Goal: Information Seeking & Learning: Learn about a topic

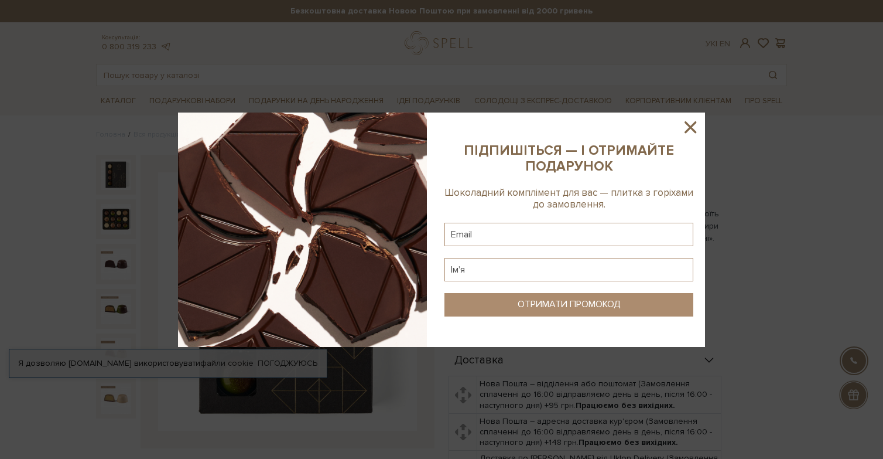
click at [693, 125] on icon at bounding box center [691, 127] width 12 height 12
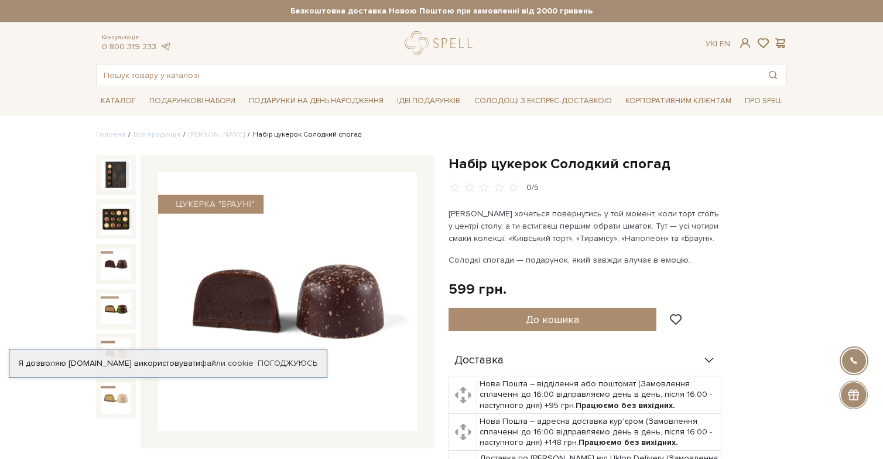
click at [117, 266] on img at bounding box center [116, 263] width 30 height 30
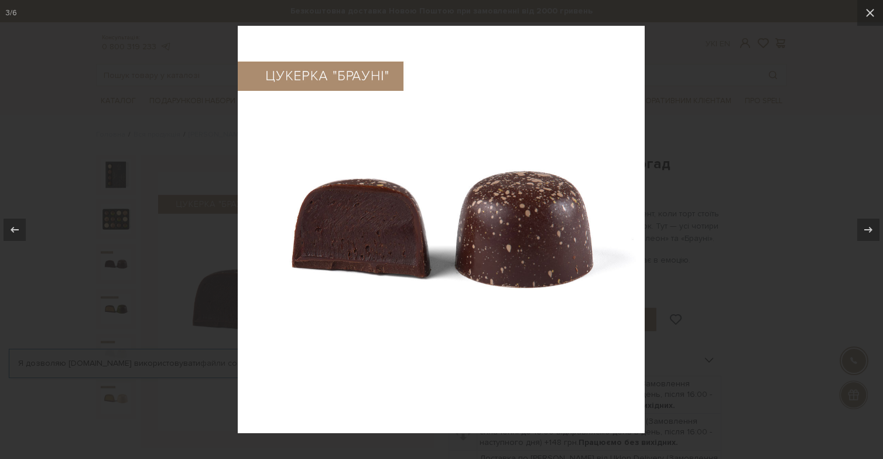
click at [175, 170] on div at bounding box center [441, 229] width 883 height 459
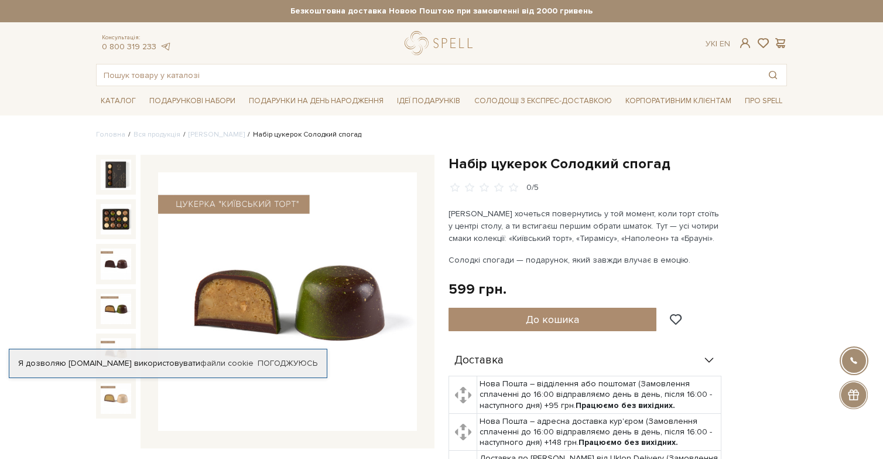
click at [115, 312] on img at bounding box center [116, 308] width 30 height 30
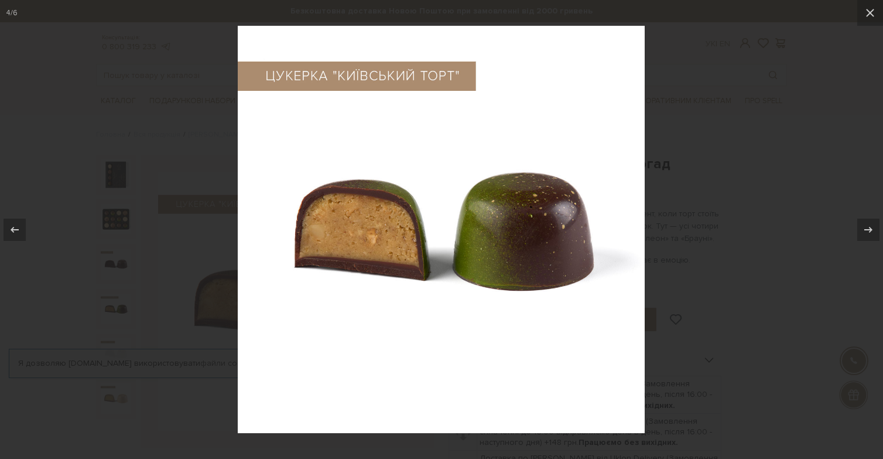
click at [163, 234] on div at bounding box center [441, 229] width 883 height 459
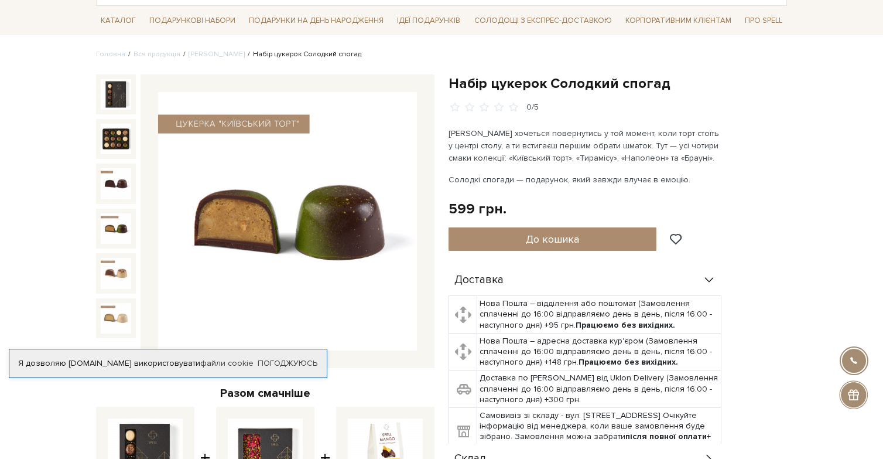
scroll to position [81, 0]
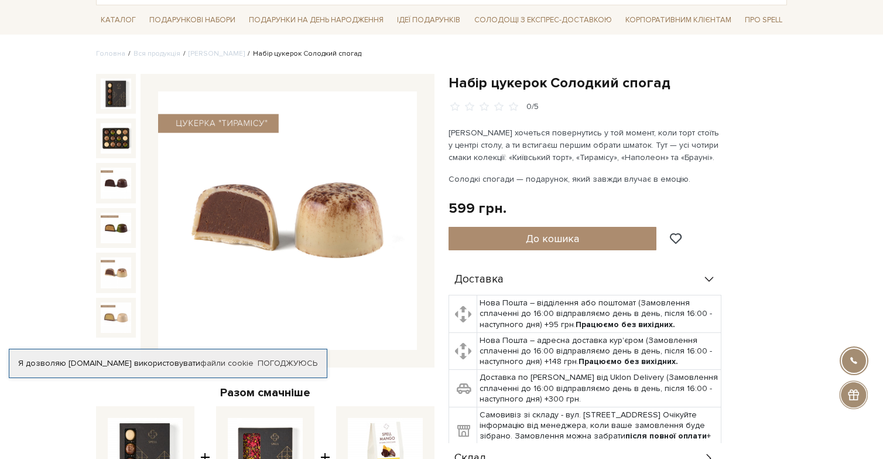
click at [124, 264] on img at bounding box center [116, 272] width 30 height 30
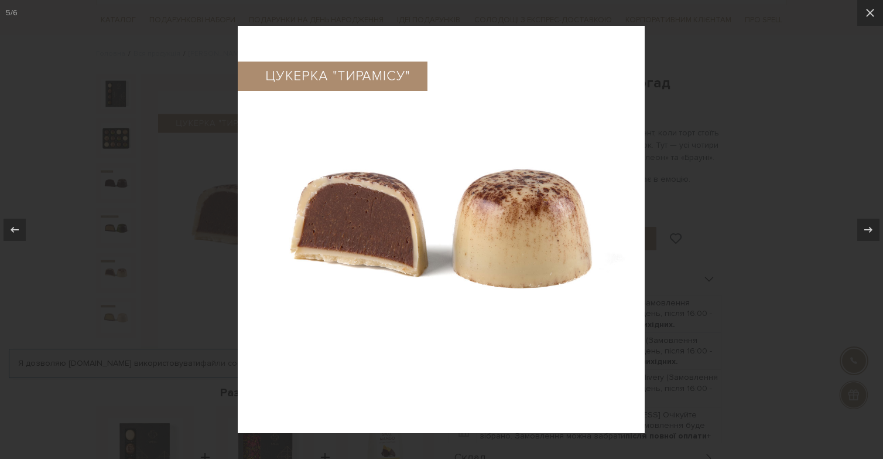
click at [179, 252] on div at bounding box center [441, 229] width 883 height 459
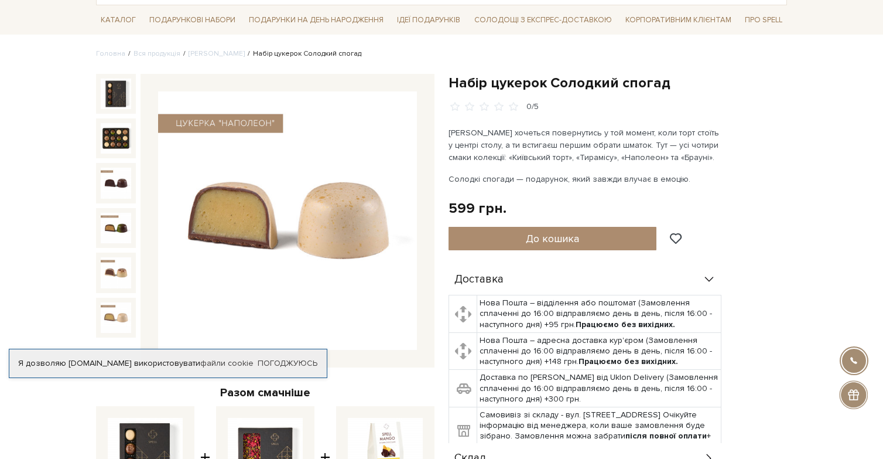
click at [123, 308] on img at bounding box center [116, 317] width 30 height 30
